Goal: Task Accomplishment & Management: Complete application form

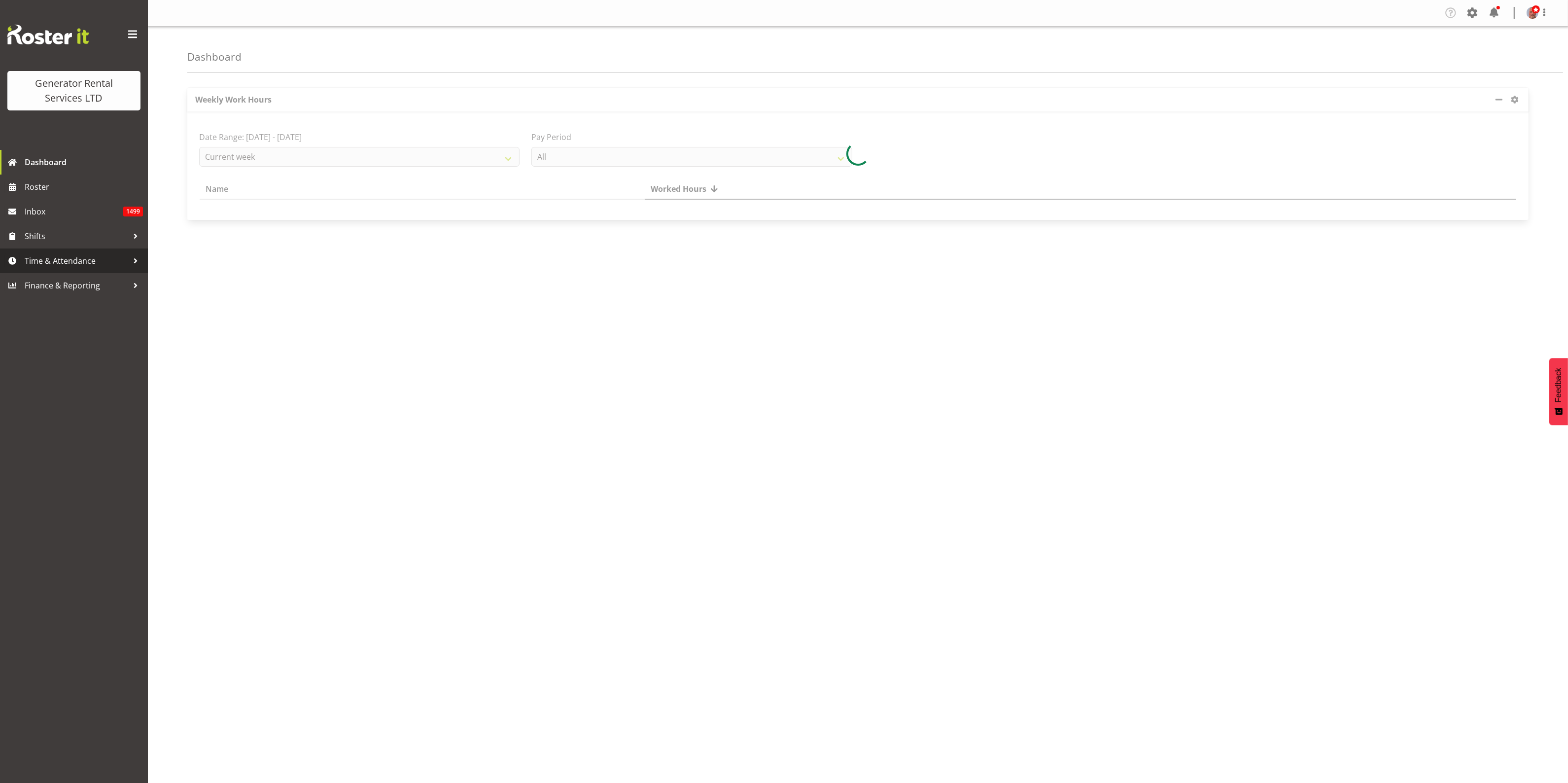
click at [63, 261] on span "Time & Attendance" at bounding box center [76, 261] width 103 height 15
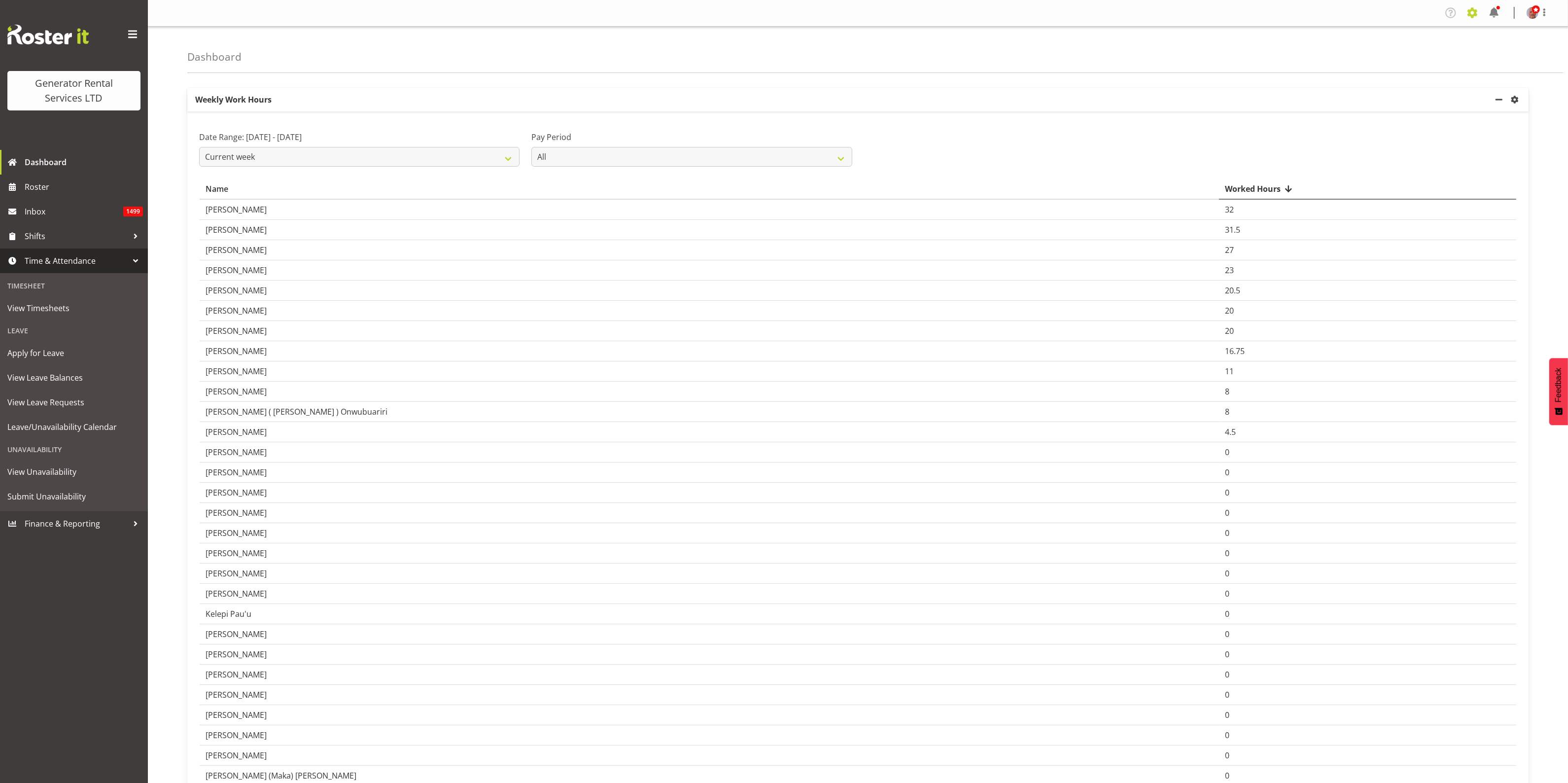
click at [1469, 14] on span at bounding box center [1472, 13] width 16 height 16
click at [1383, 105] on link "Employees" at bounding box center [1411, 107] width 136 height 18
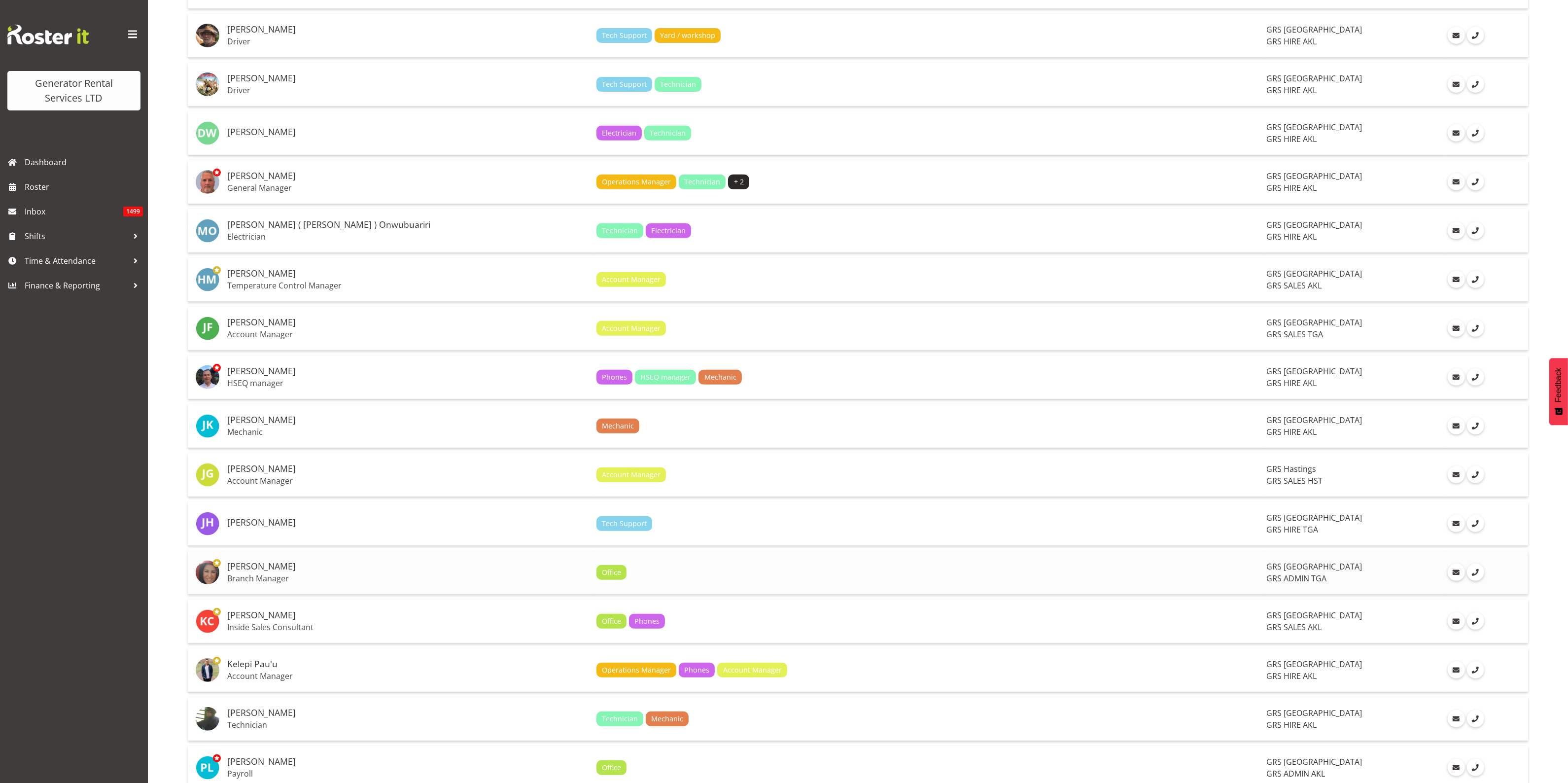
scroll to position [671, 0]
click at [382, 580] on p "Branch Manager" at bounding box center [407, 578] width 361 height 10
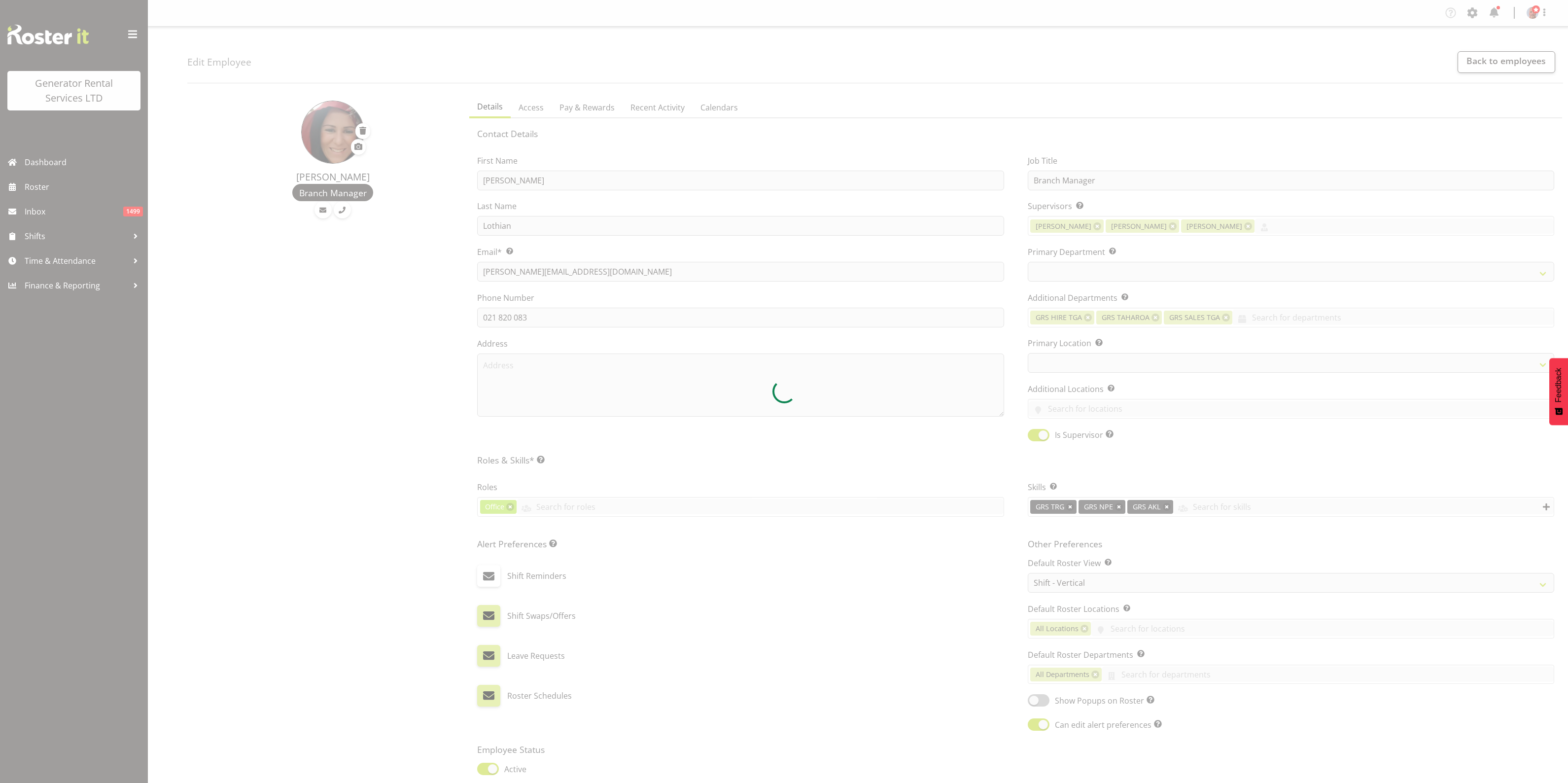
select select "shift"
select select
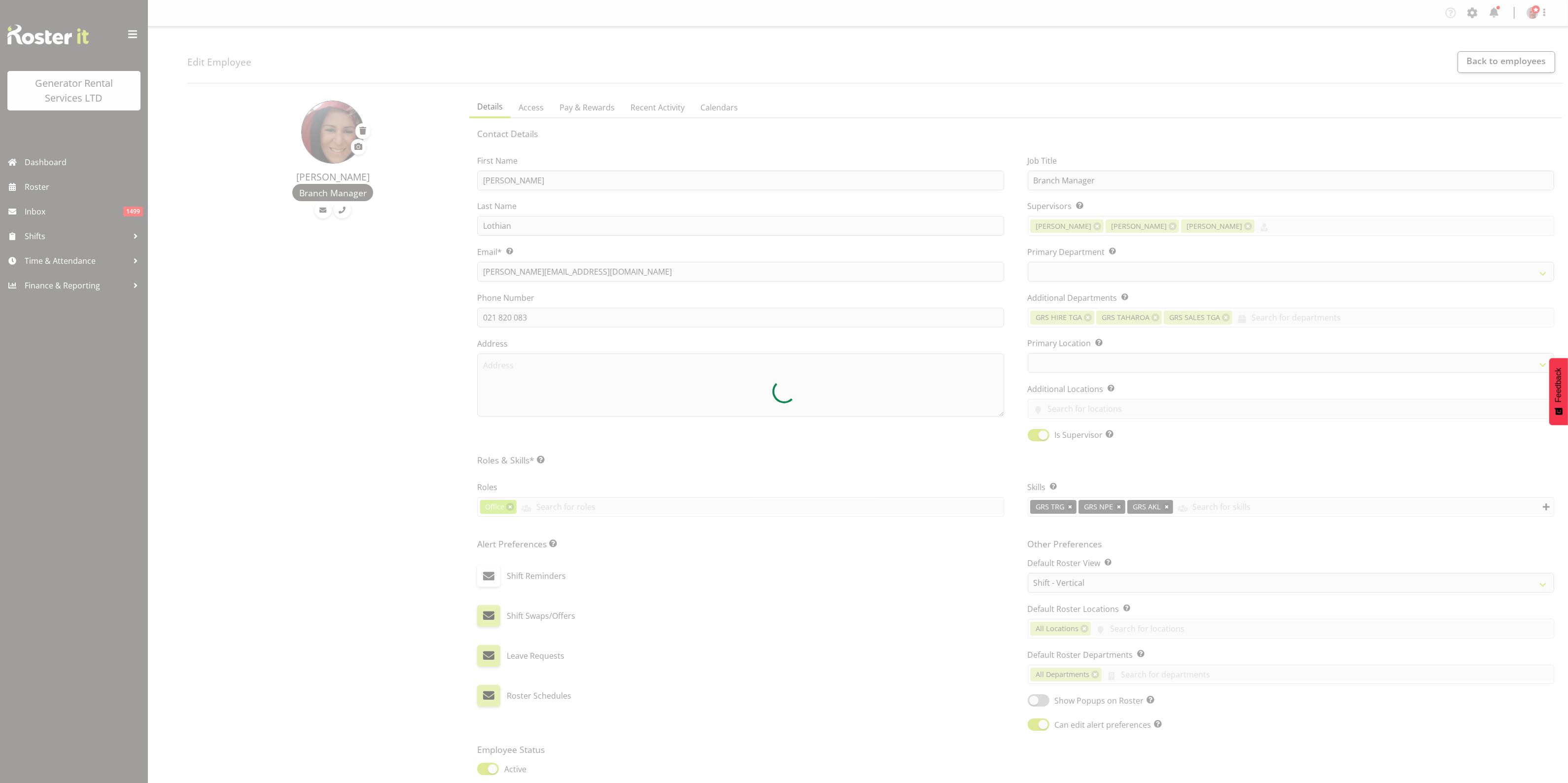
select select
select select "29"
select select "163"
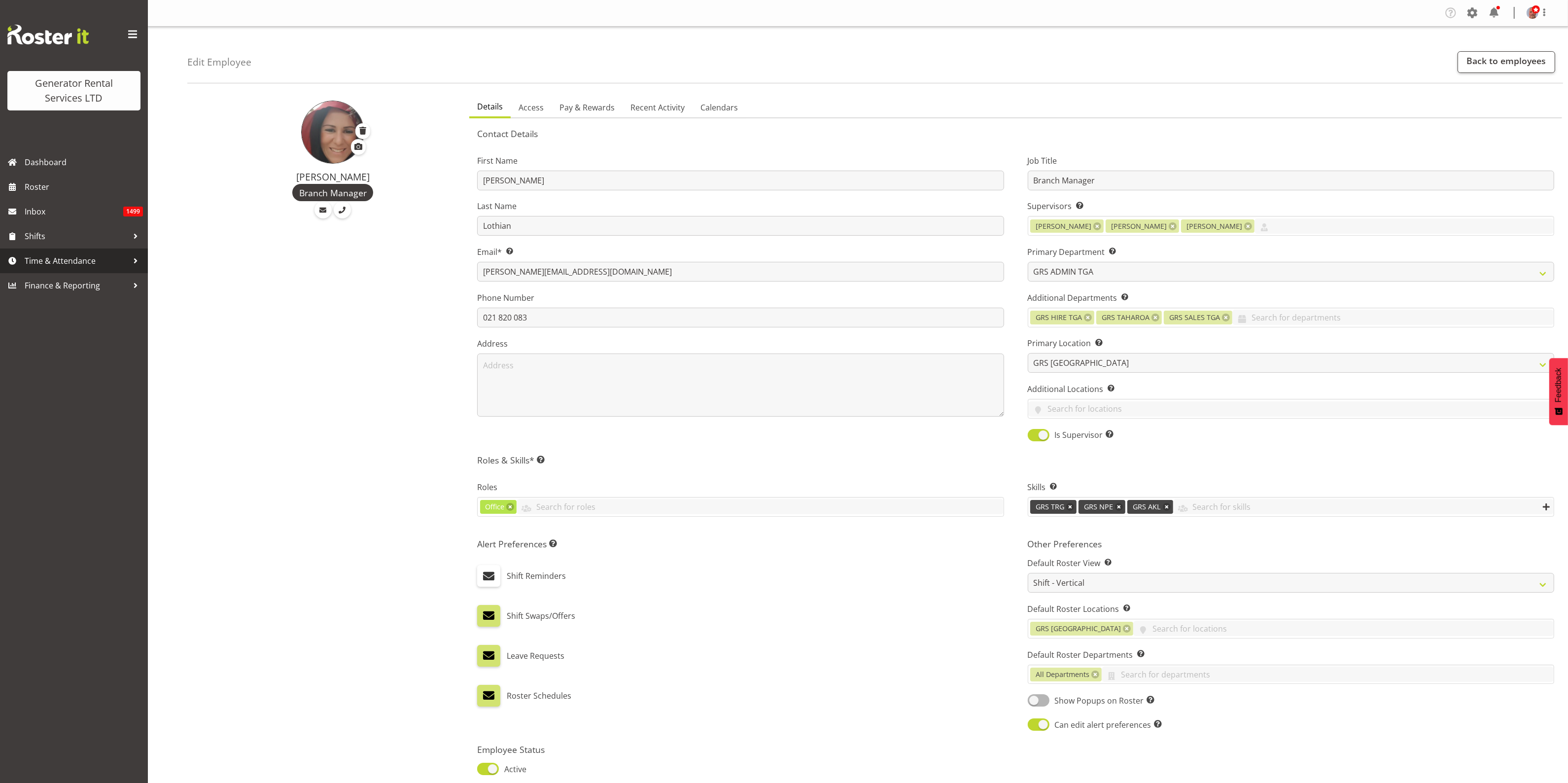
click at [65, 263] on span "Time & Attendance" at bounding box center [76, 261] width 103 height 15
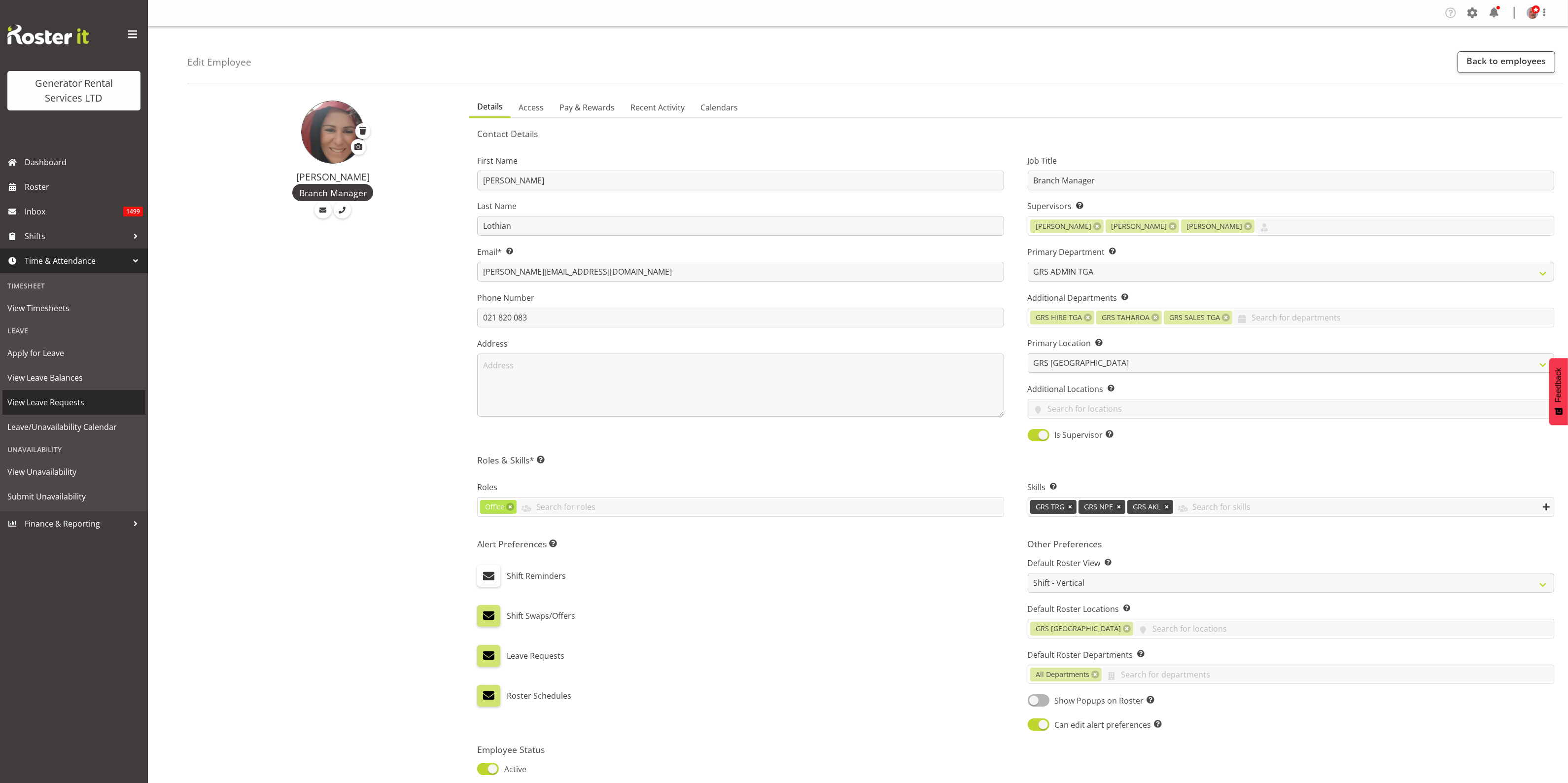
click at [65, 401] on span "View Leave Requests" at bounding box center [73, 402] width 133 height 15
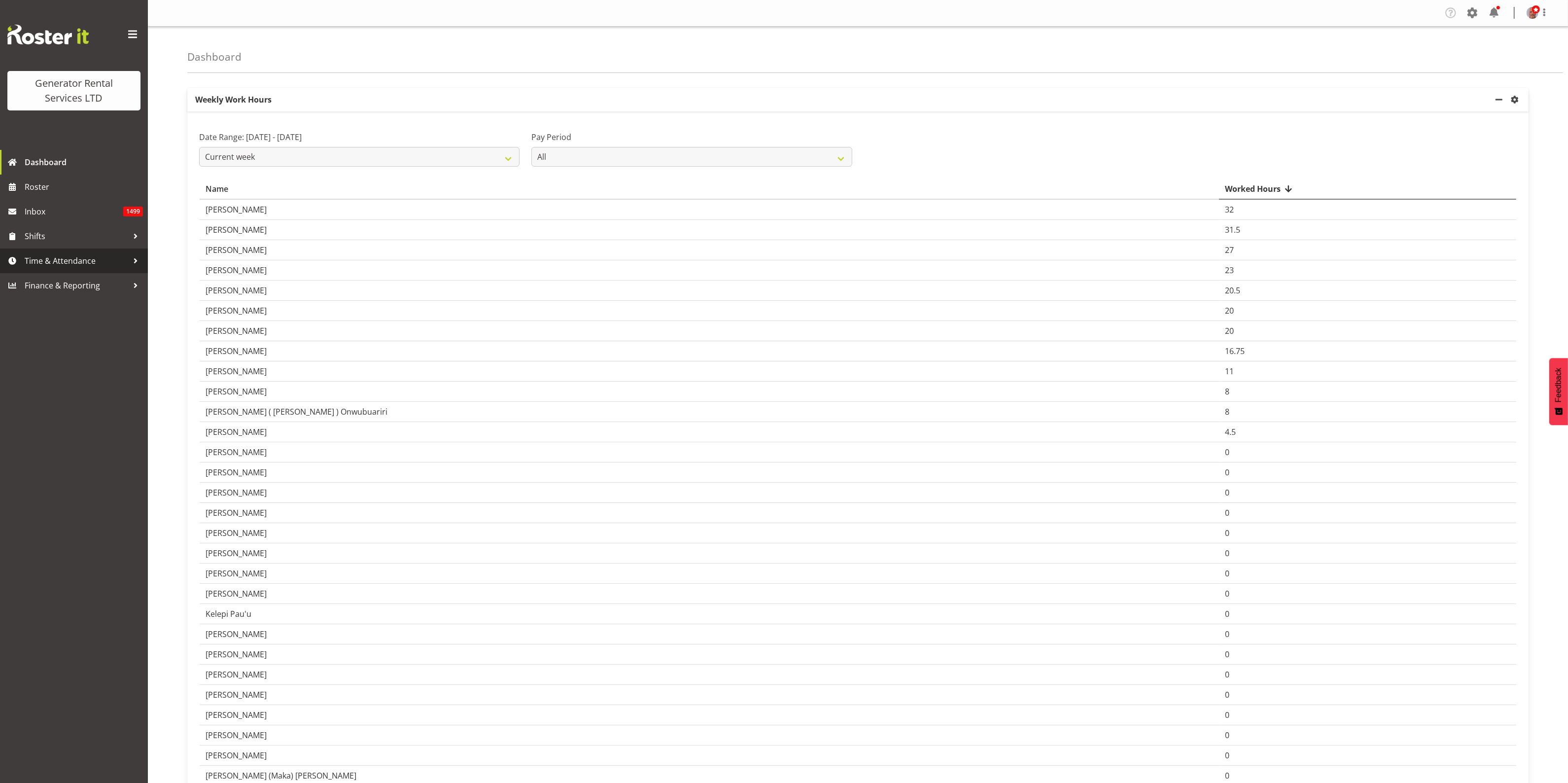
click at [59, 265] on span "Time & Attendance" at bounding box center [76, 261] width 103 height 15
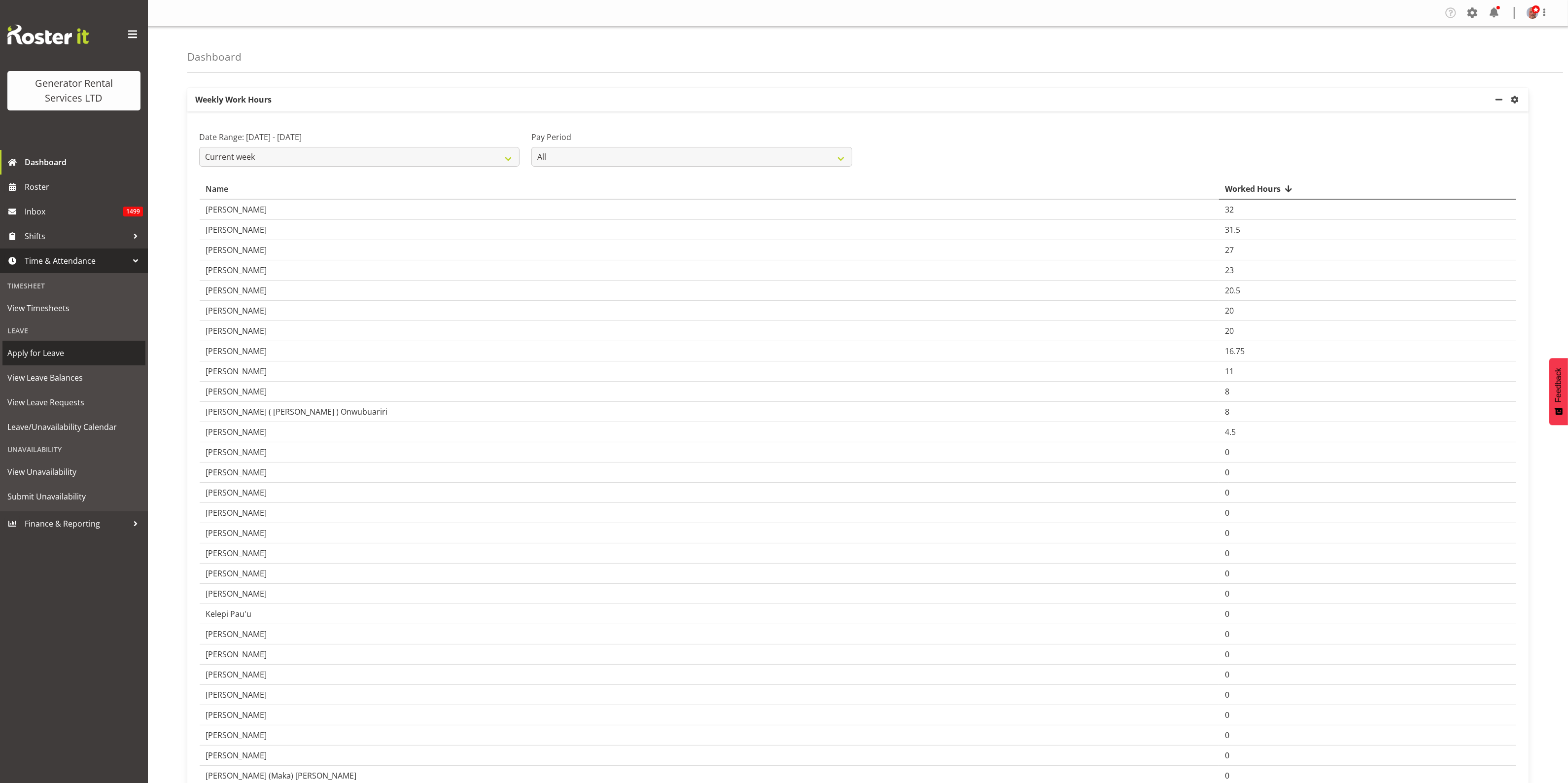
click at [45, 351] on span "Apply for Leave" at bounding box center [73, 353] width 133 height 15
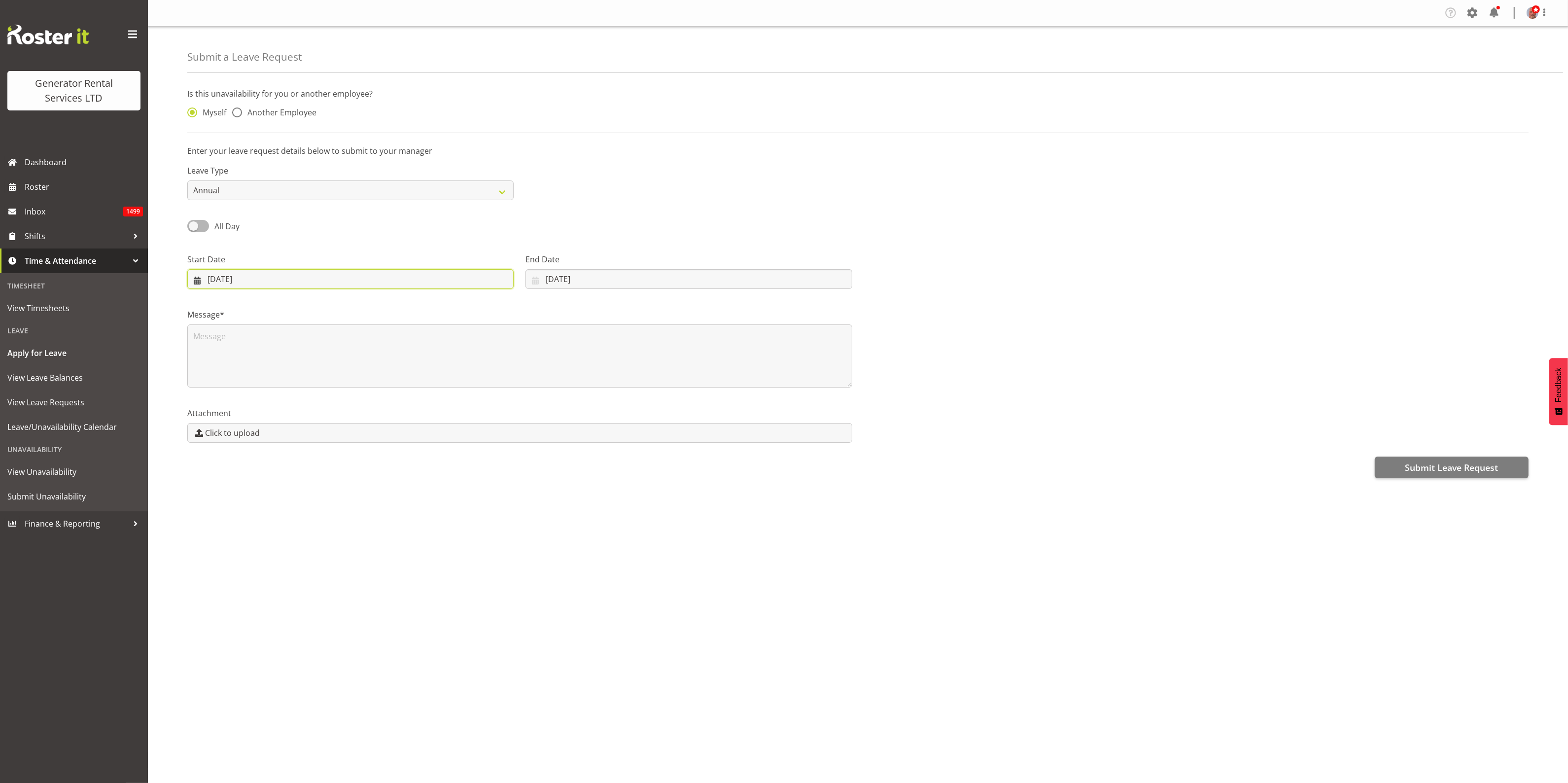
click at [210, 277] on input "[DATE]" at bounding box center [350, 279] width 326 height 19
click at [235, 416] on span "18" at bounding box center [237, 414] width 8 height 9
type input "18/08/2025"
click at [202, 223] on span at bounding box center [198, 226] width 22 height 12
click at [194, 223] on input "All Day" at bounding box center [190, 226] width 6 height 6
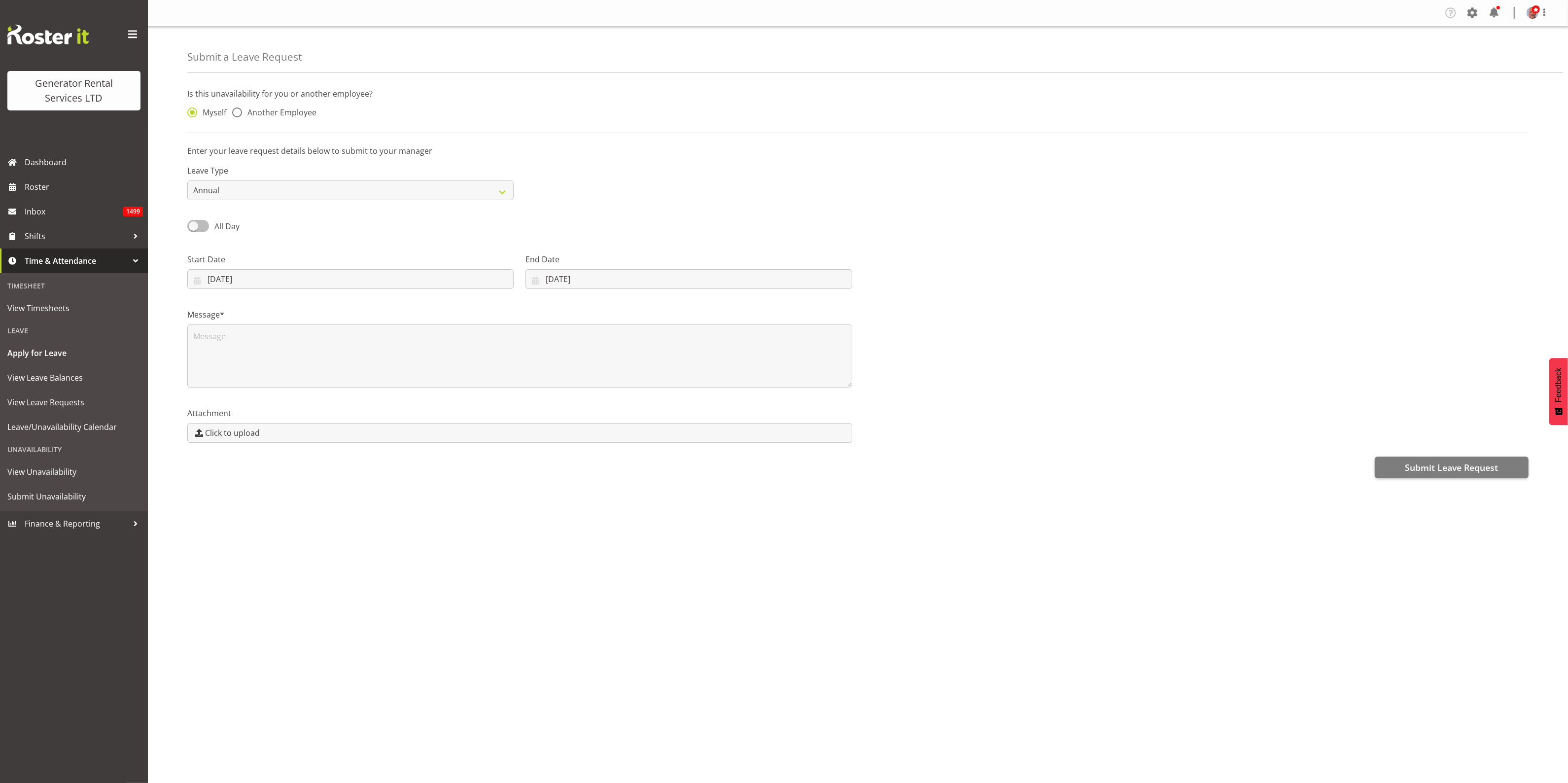
checkbox input "true"
type input "15/08/2025"
click at [297, 333] on textarea at bounding box center [520, 356] width 665 height 63
type textarea "Testing system"
click at [194, 231] on span at bounding box center [198, 226] width 22 height 12
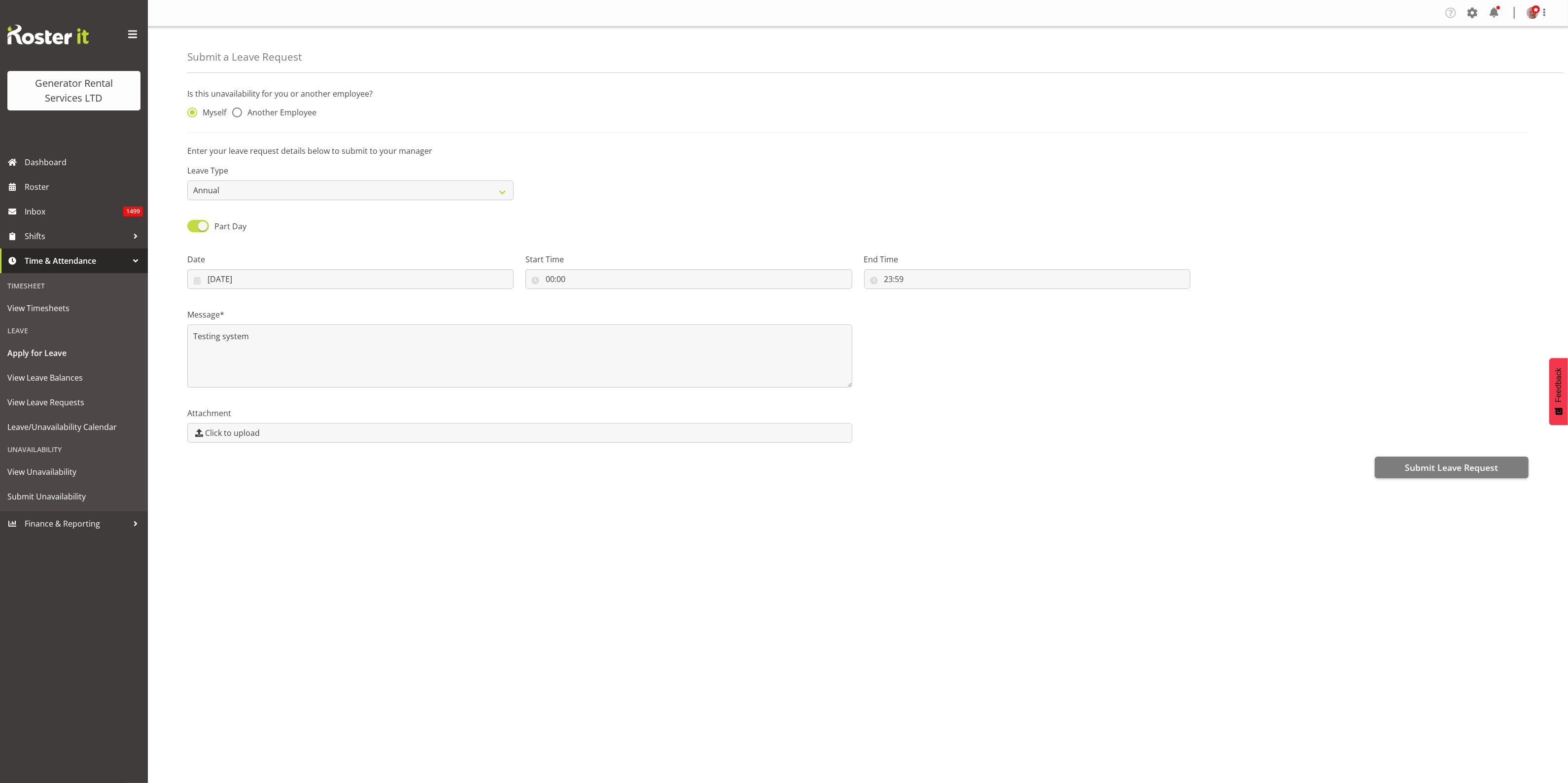
click at [194, 229] on input "Part Day" at bounding box center [190, 226] width 6 height 6
checkbox input "false"
type input "18/08/2025"
click at [323, 275] on input "18/08/2025" at bounding box center [350, 279] width 326 height 19
click at [239, 415] on span "18" at bounding box center [237, 414] width 8 height 9
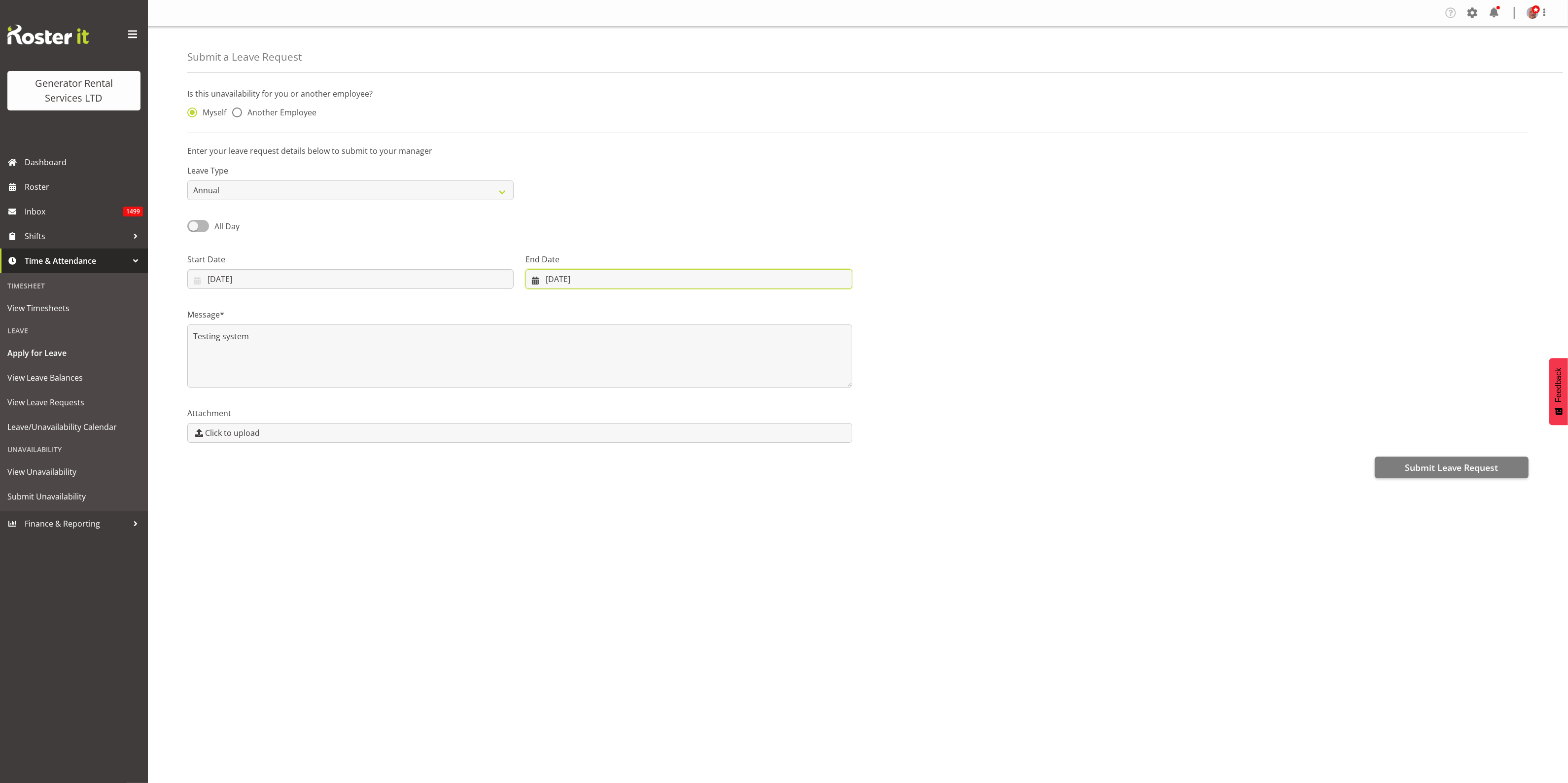
click at [553, 279] on input "15/08/2025" at bounding box center [689, 279] width 326 height 19
click at [564, 412] on span "18" at bounding box center [564, 414] width 8 height 9
type input "18/08/2025"
click at [1456, 465] on span "Submit Leave Request" at bounding box center [1451, 468] width 93 height 13
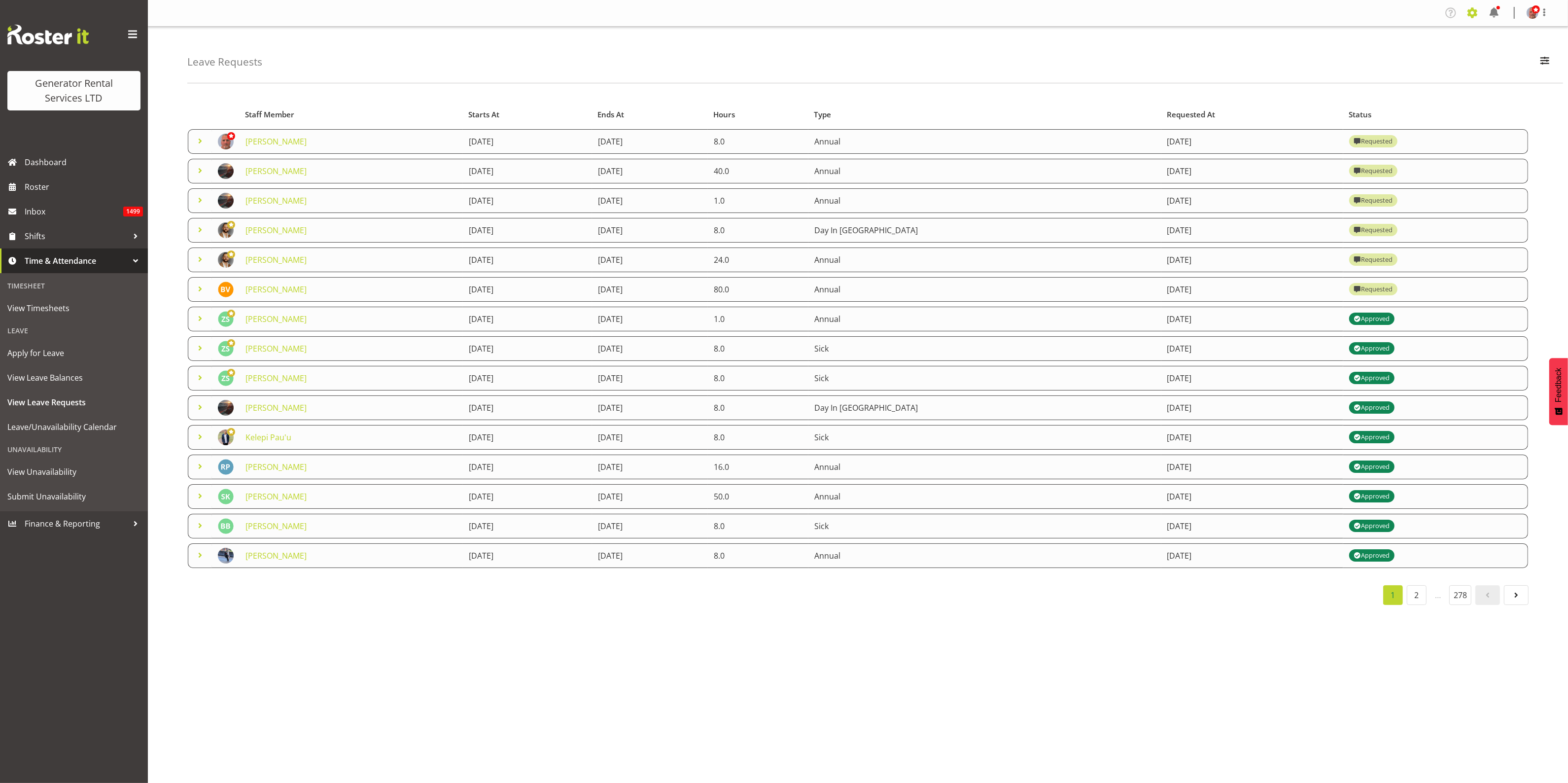
click at [1475, 16] on span at bounding box center [1472, 13] width 16 height 16
click at [1386, 103] on link "Employees" at bounding box center [1411, 107] width 136 height 18
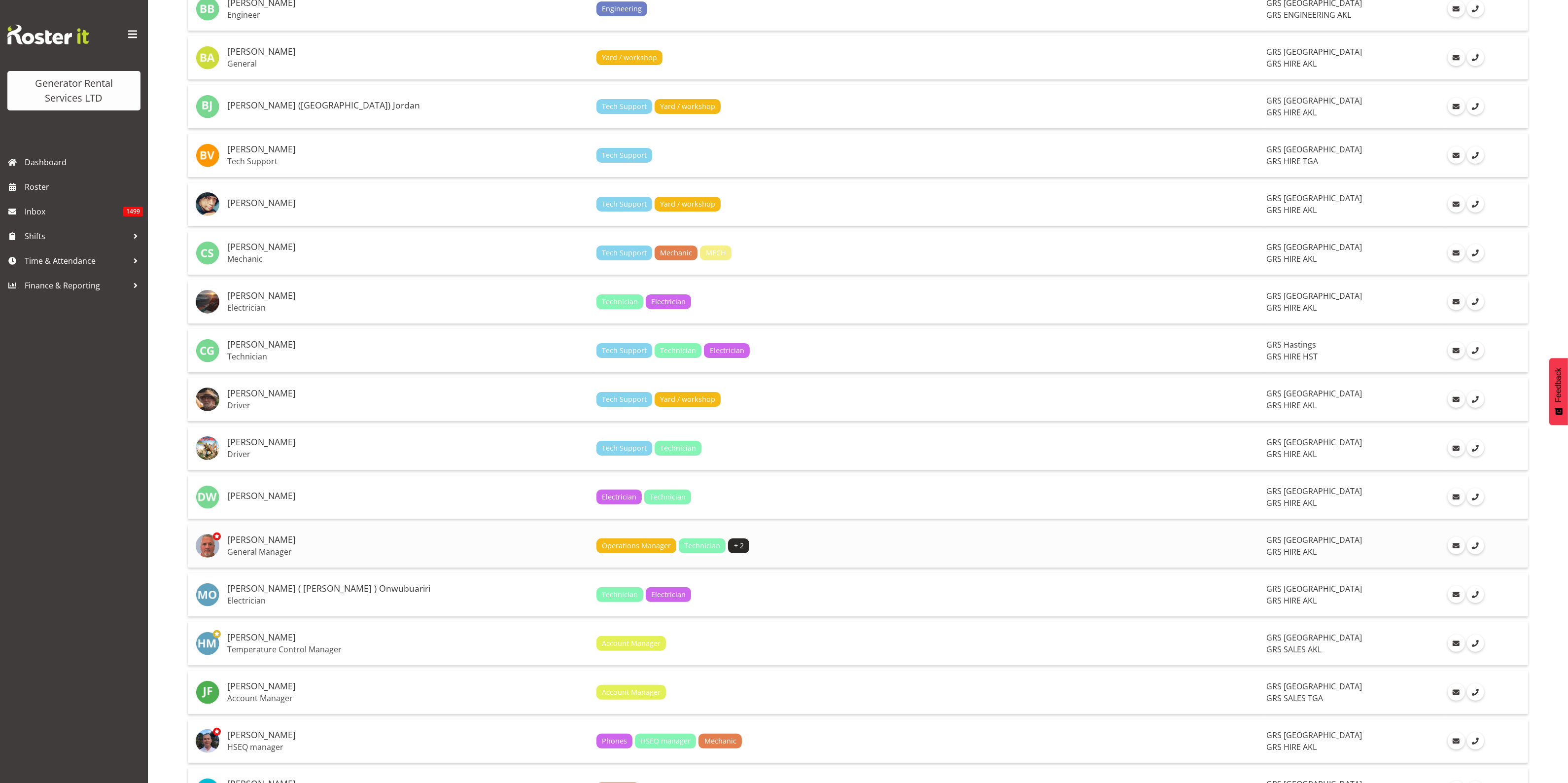
scroll to position [307, 0]
click at [241, 542] on h5 "Dave Wallace" at bounding box center [407, 539] width 361 height 10
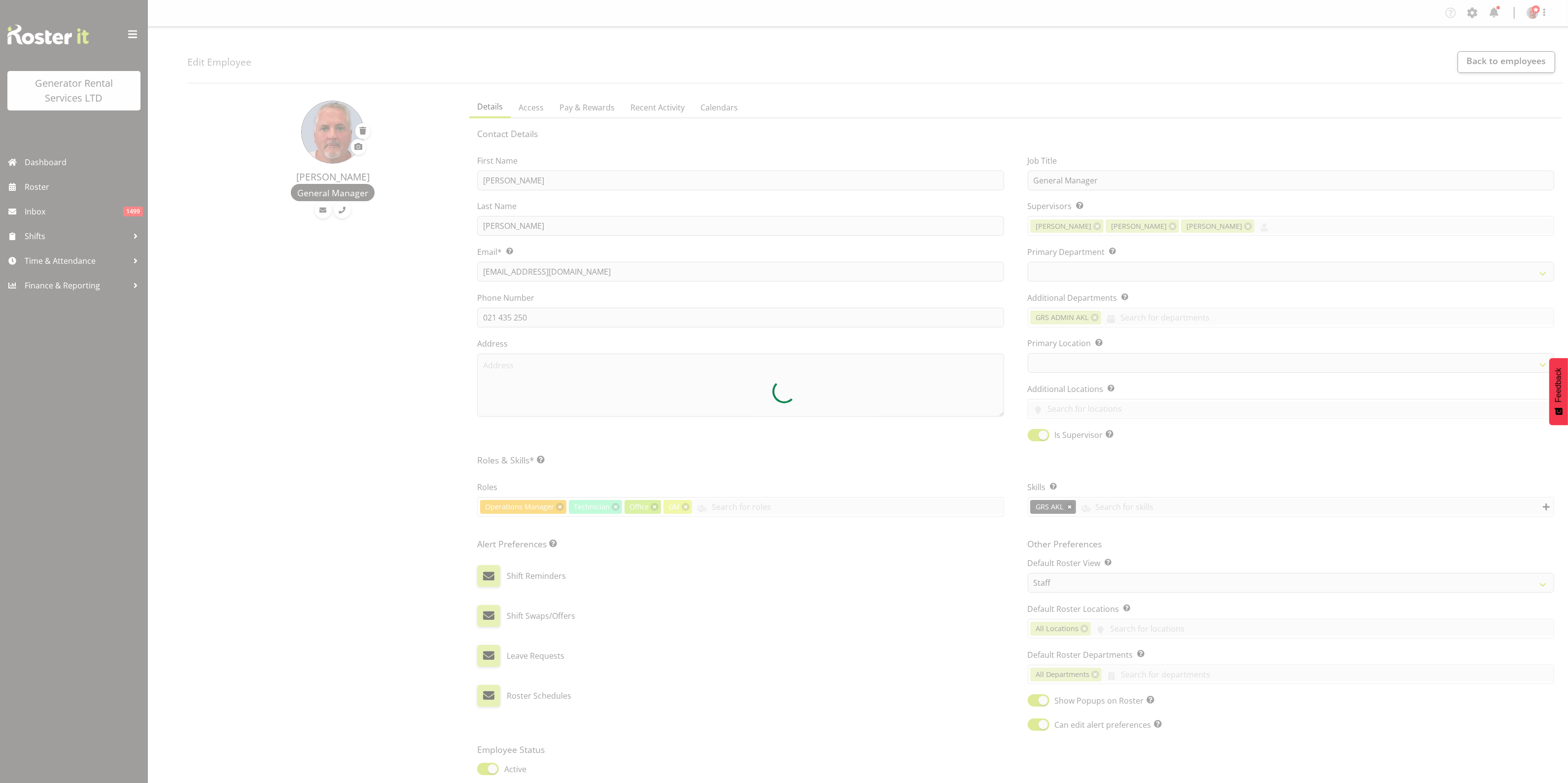
select select
select select "20"
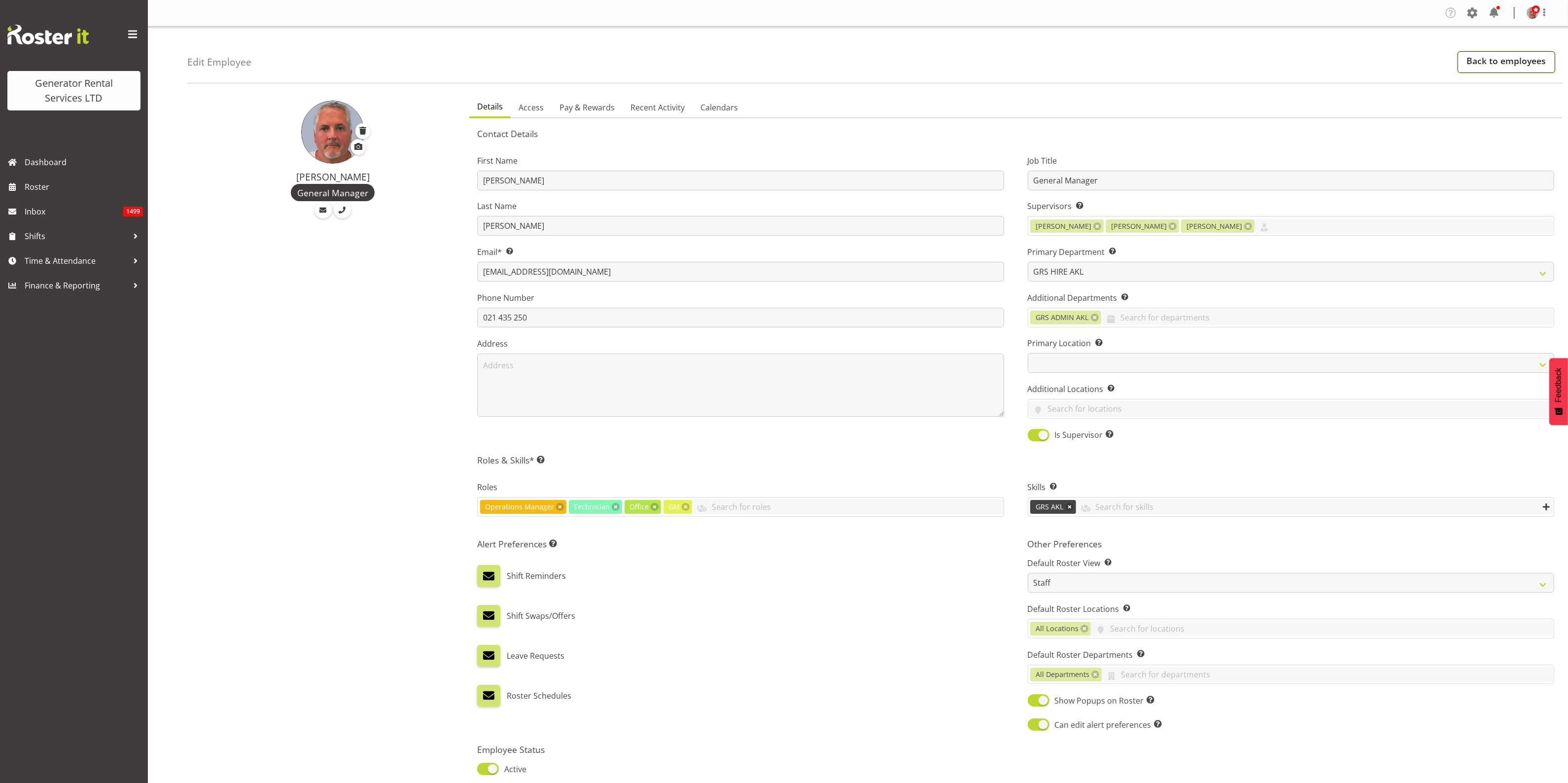
click at [1511, 58] on link "Back to employees" at bounding box center [1506, 62] width 98 height 22
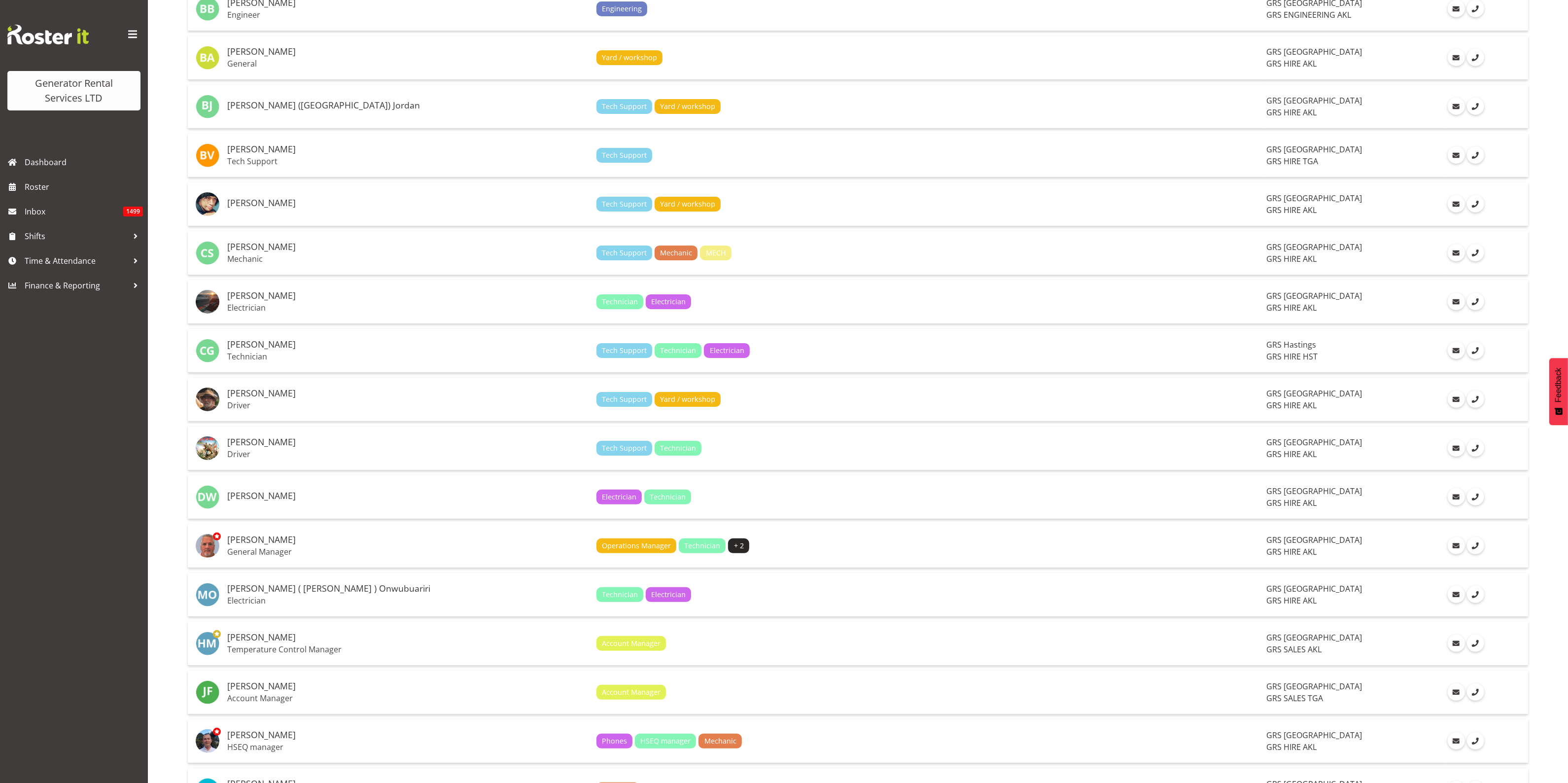
scroll to position [307, 0]
click at [248, 542] on h5 "[PERSON_NAME]" at bounding box center [407, 539] width 361 height 10
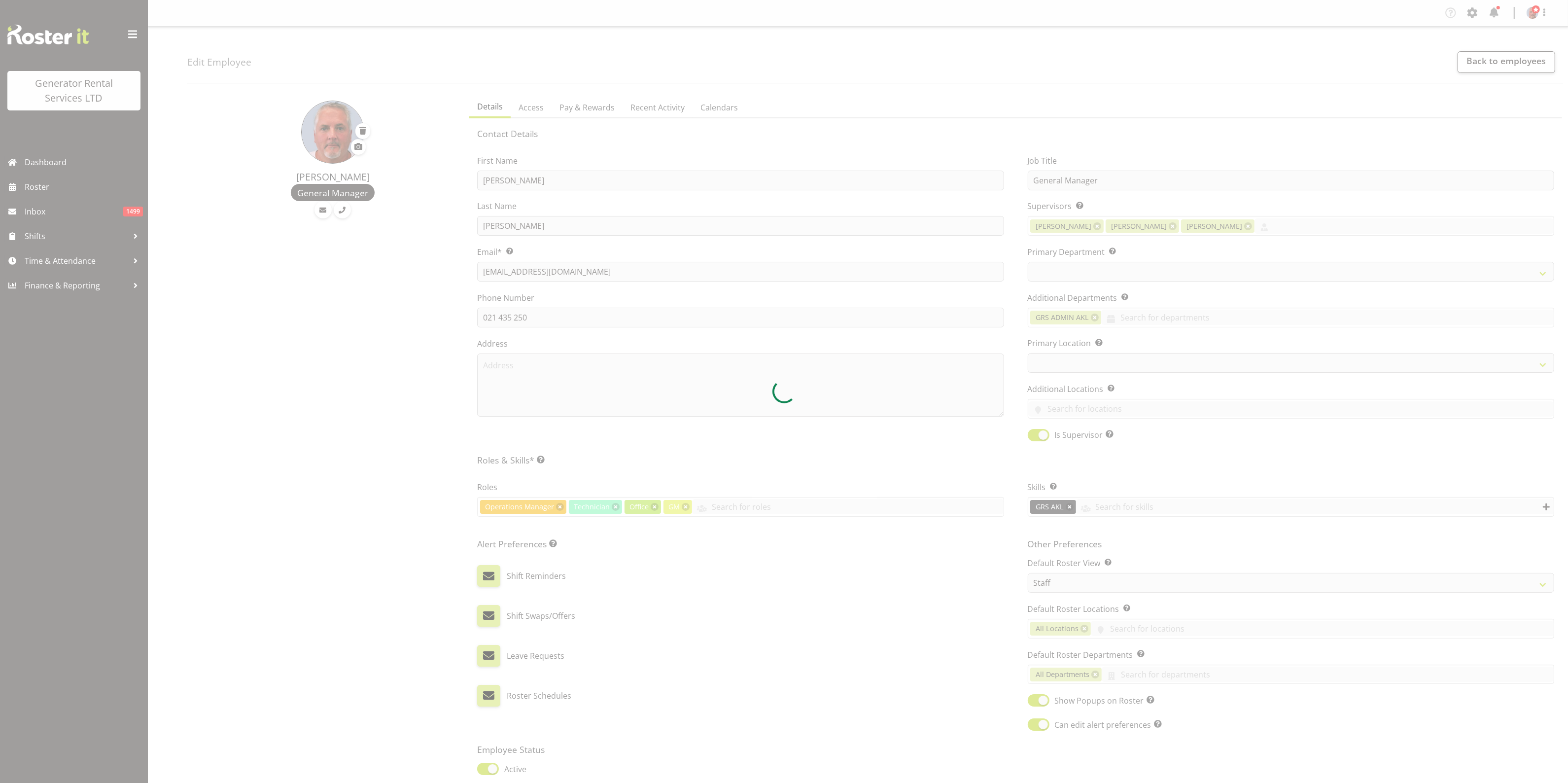
select select
select select "20"
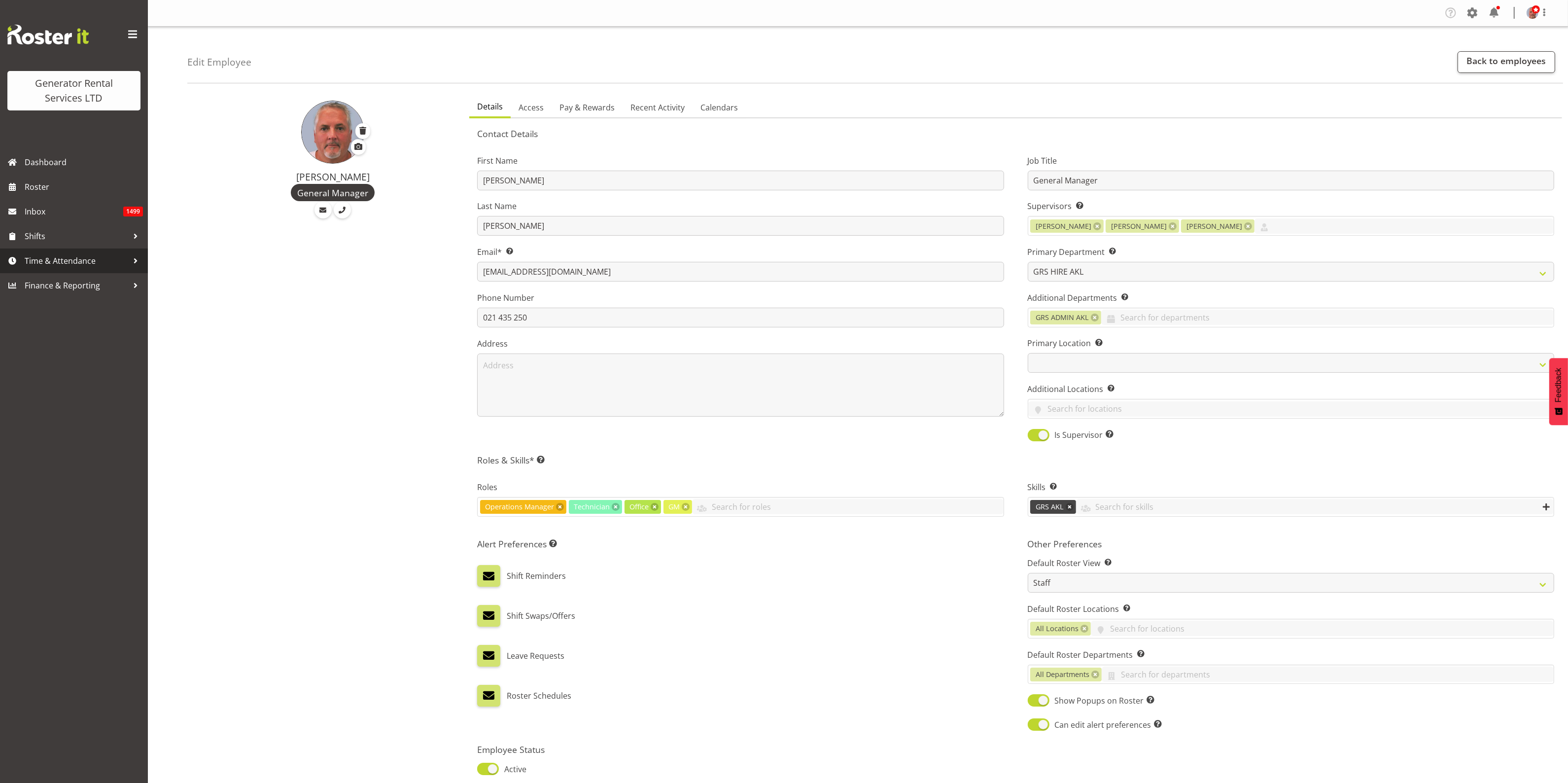
click at [51, 261] on span "Time & Attendance" at bounding box center [76, 261] width 103 height 15
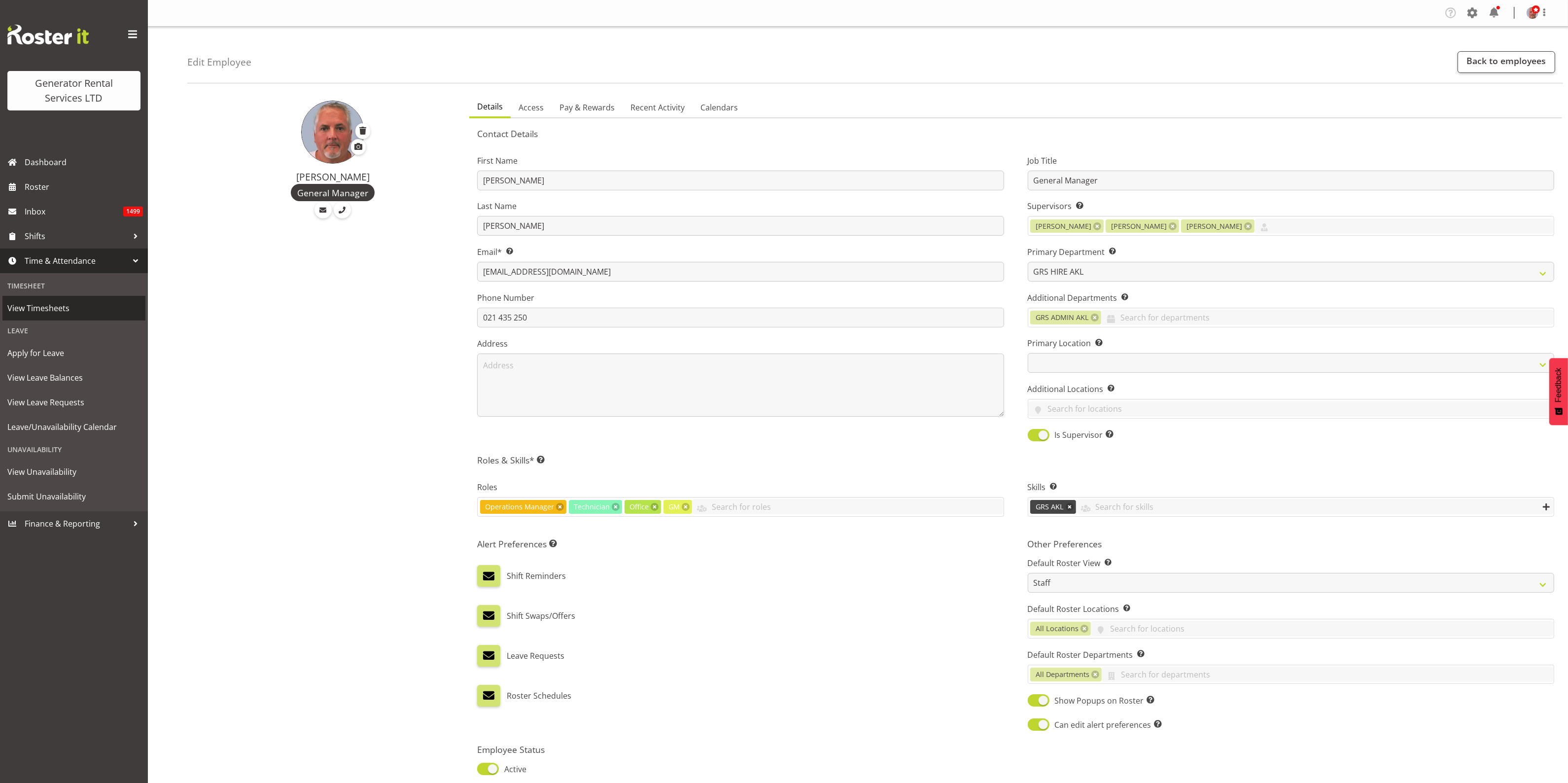
click at [40, 309] on span "View Timesheets" at bounding box center [73, 308] width 133 height 15
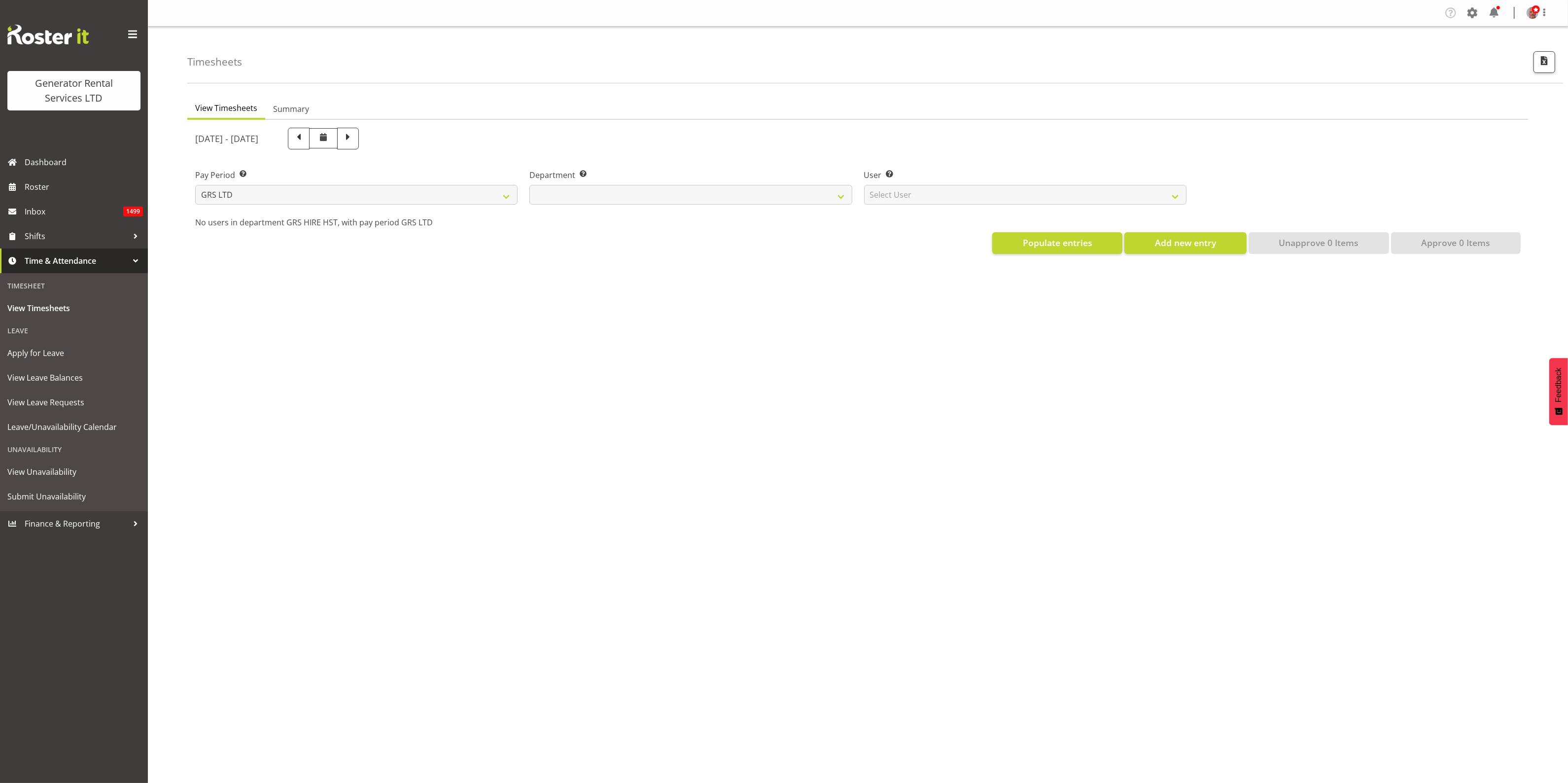
select select
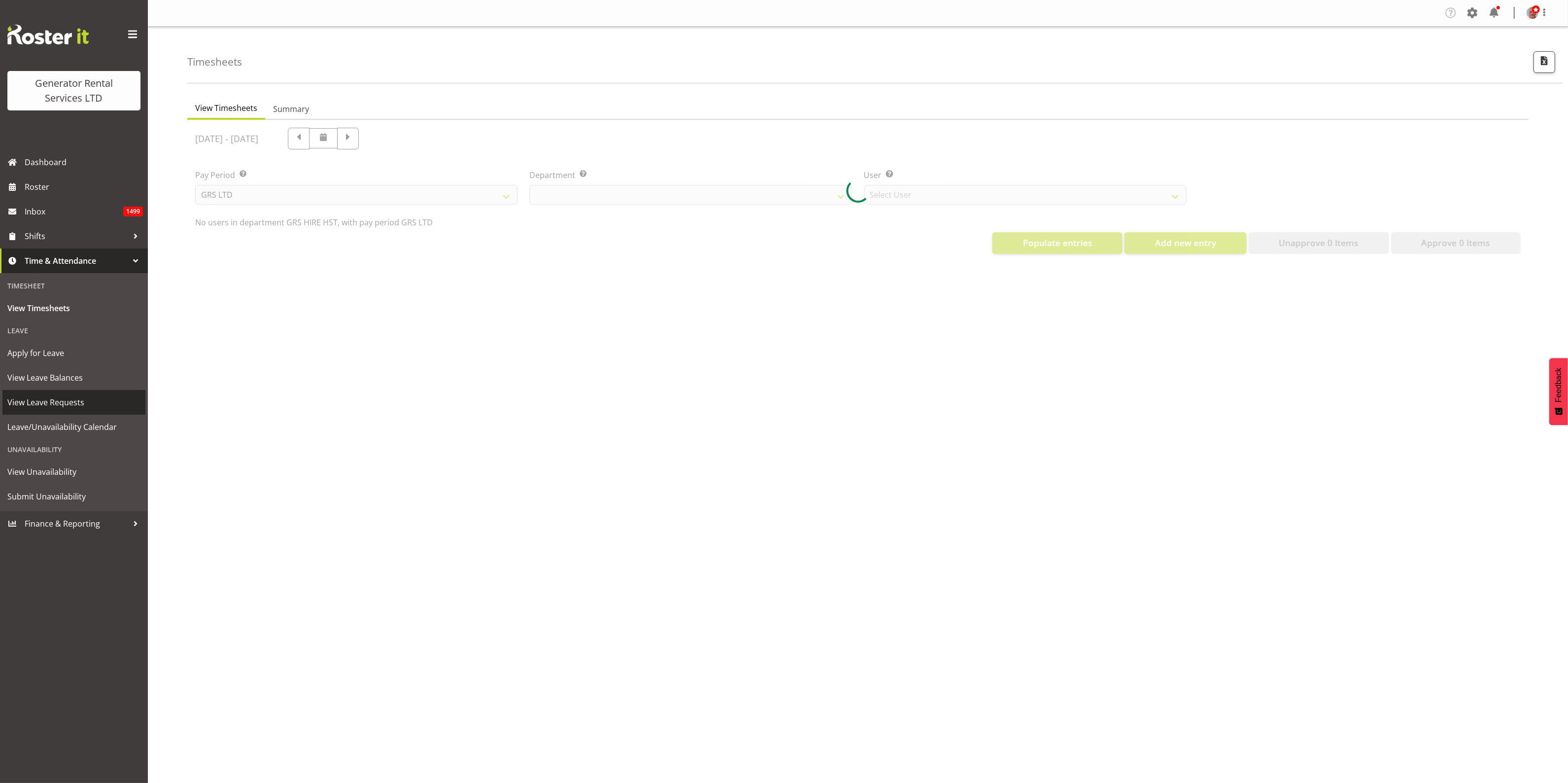
click at [48, 405] on span "View Leave Requests" at bounding box center [73, 402] width 133 height 15
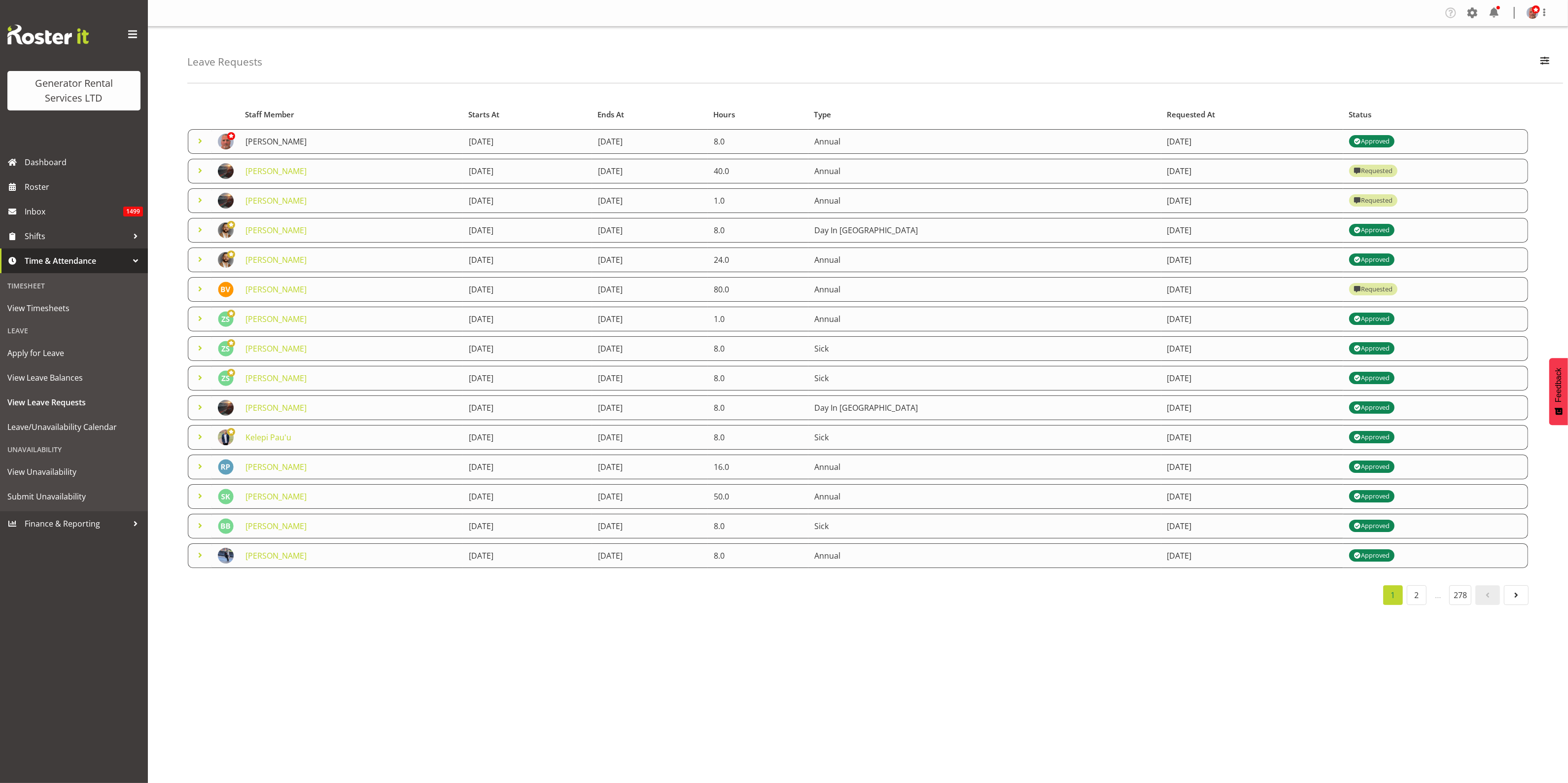
click at [263, 142] on link "[PERSON_NAME]" at bounding box center [276, 141] width 61 height 11
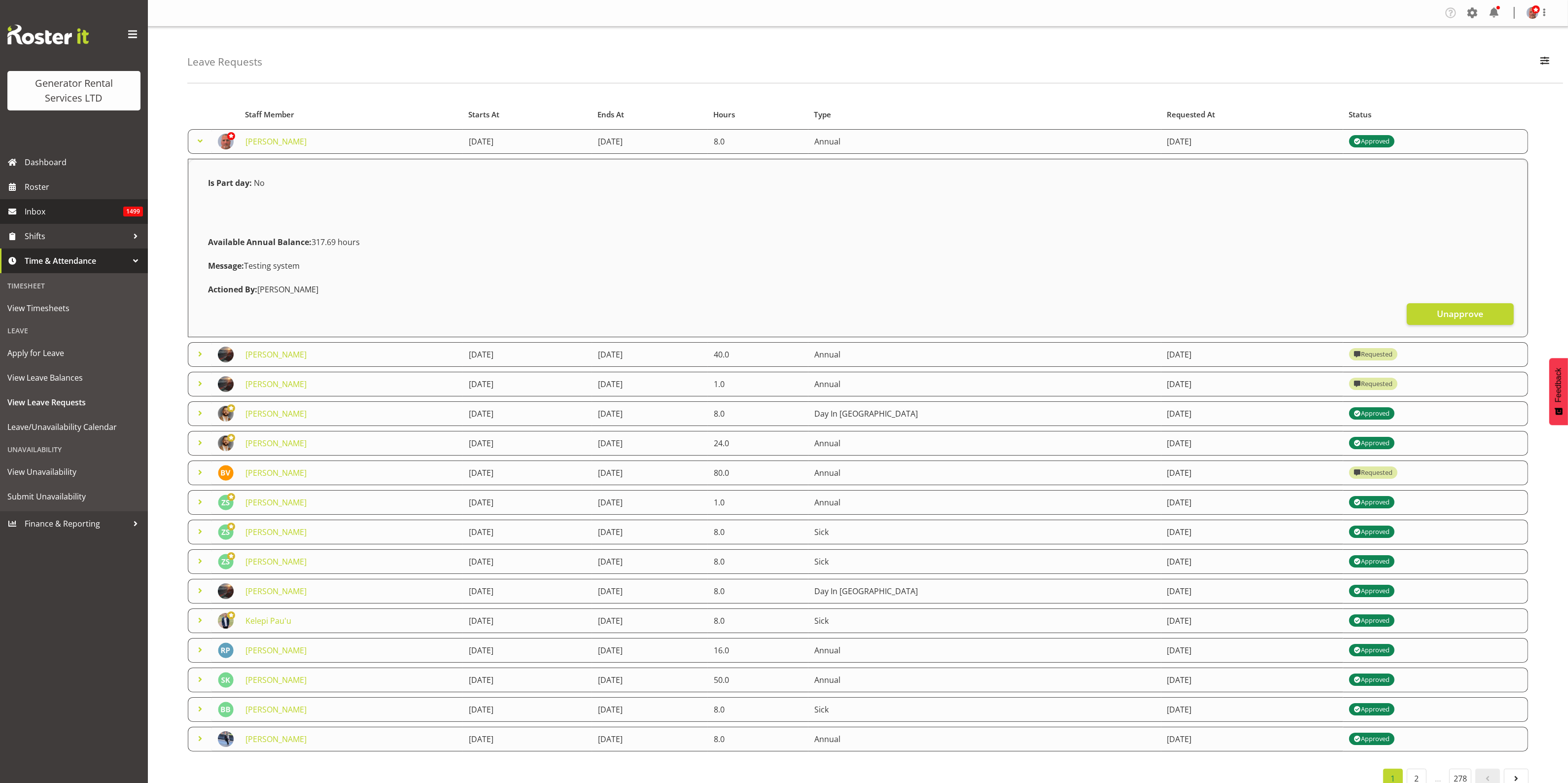
click at [34, 211] on span "Inbox" at bounding box center [73, 211] width 98 height 15
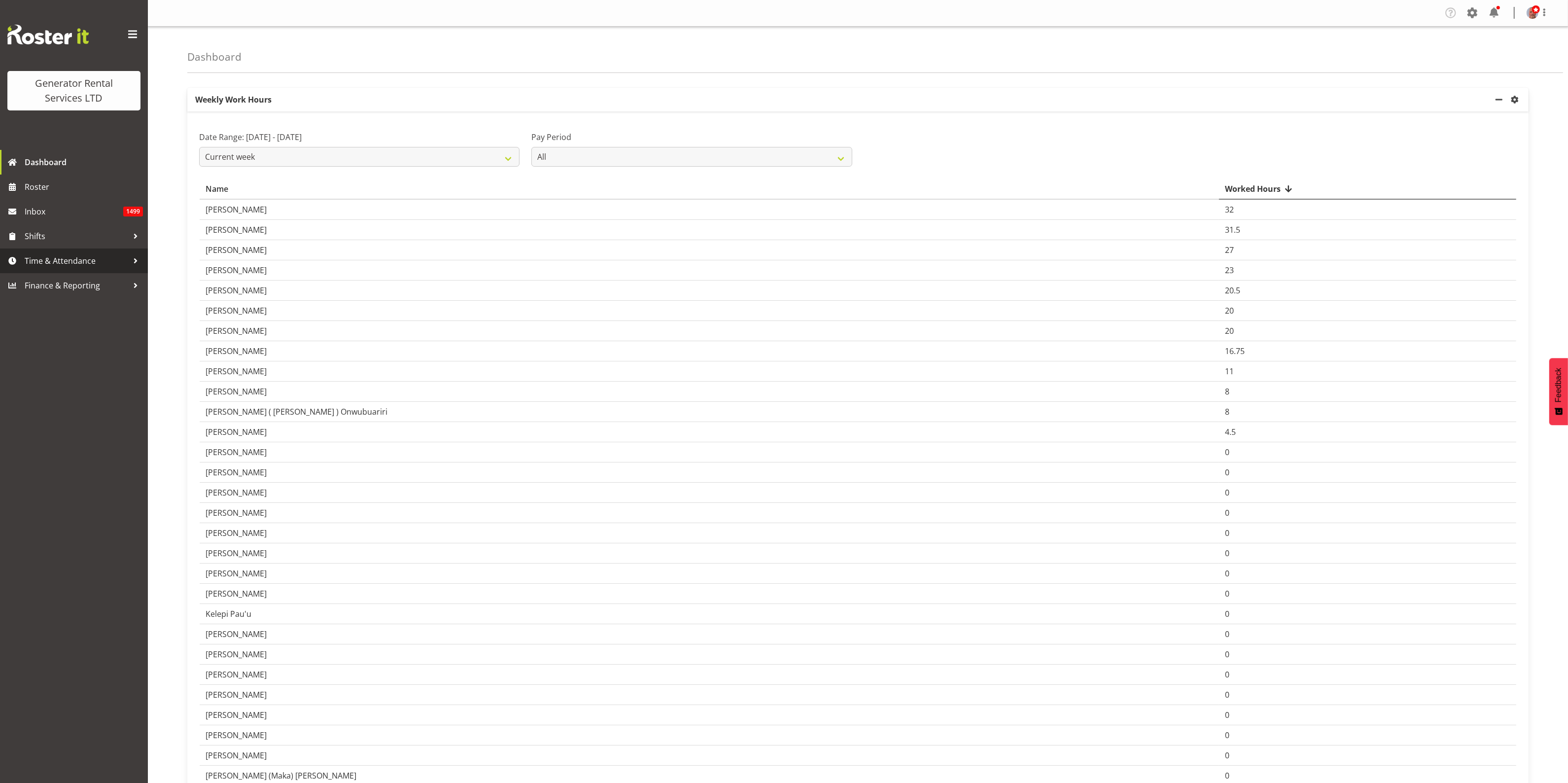
click at [57, 264] on span "Time & Attendance" at bounding box center [76, 261] width 103 height 15
